Goal: Check status

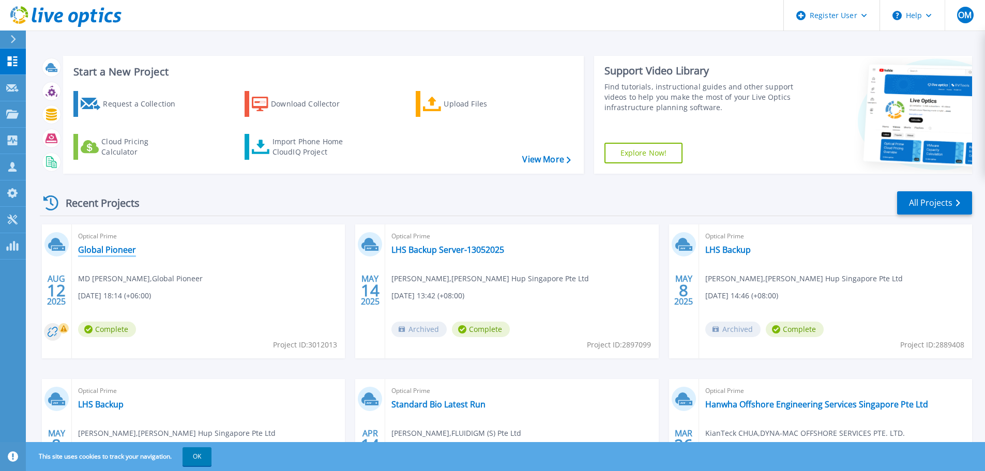
click at [117, 250] on link "Global Pioneer" at bounding box center [107, 250] width 58 height 10
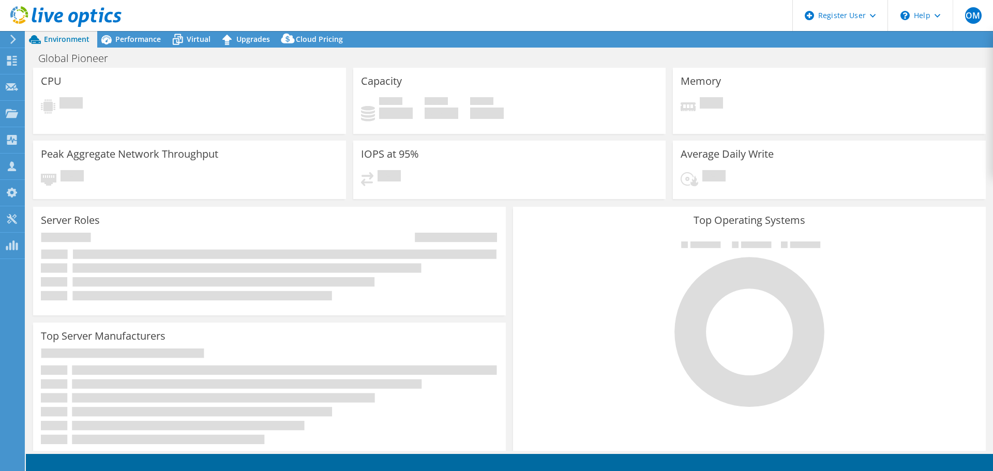
select select "USD"
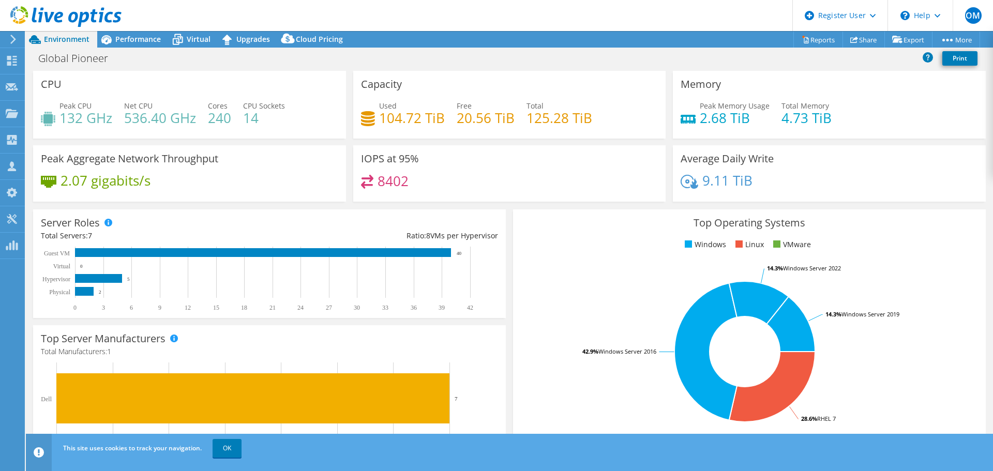
click at [141, 44] on div "Performance" at bounding box center [132, 39] width 71 height 17
